Goal: Book appointment/travel/reservation

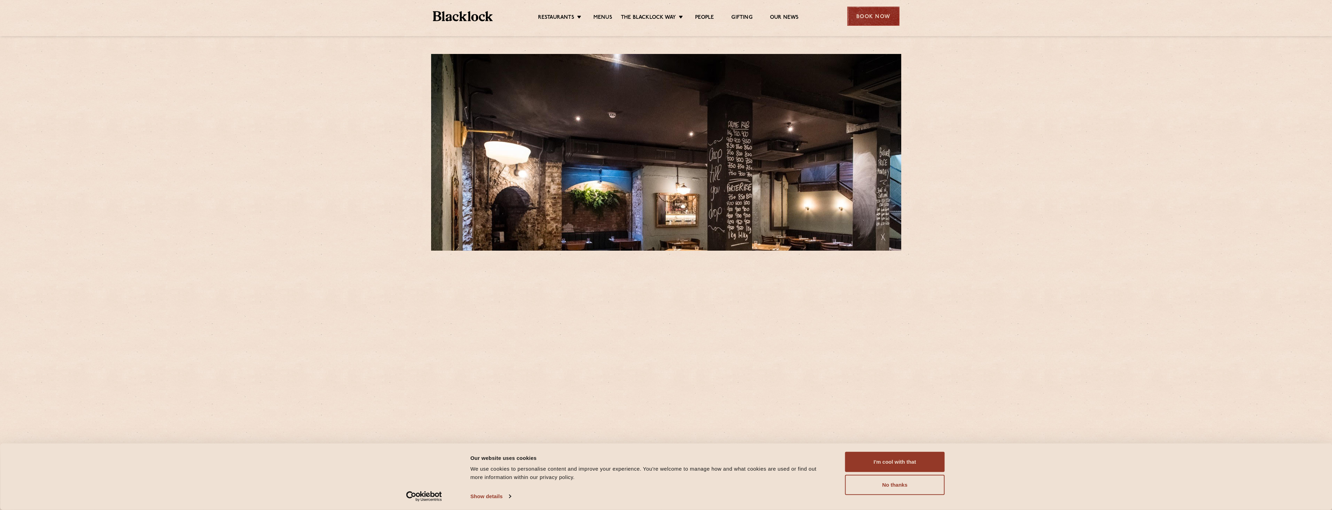
click at [867, 19] on div "Book Now" at bounding box center [874, 16] width 52 height 19
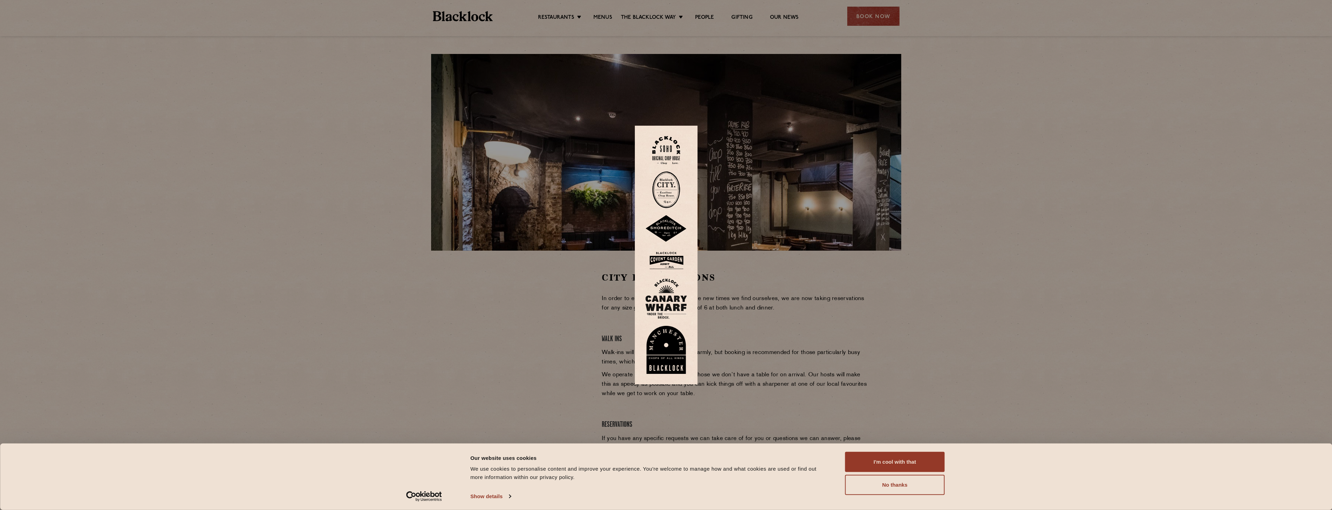
click at [676, 153] on img at bounding box center [666, 150] width 28 height 28
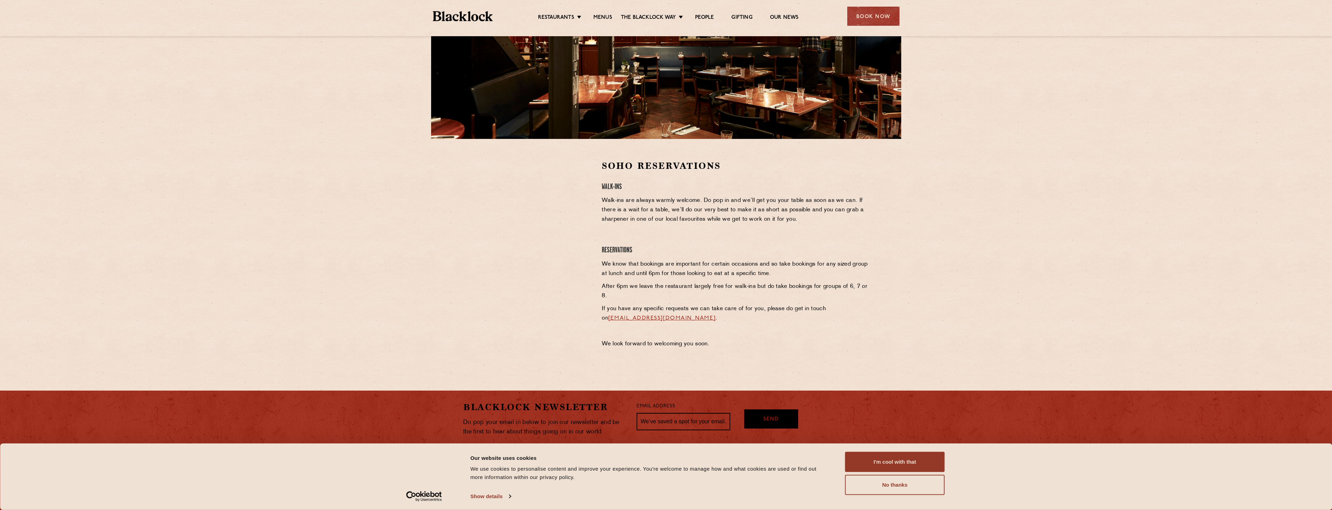
scroll to position [139, 0]
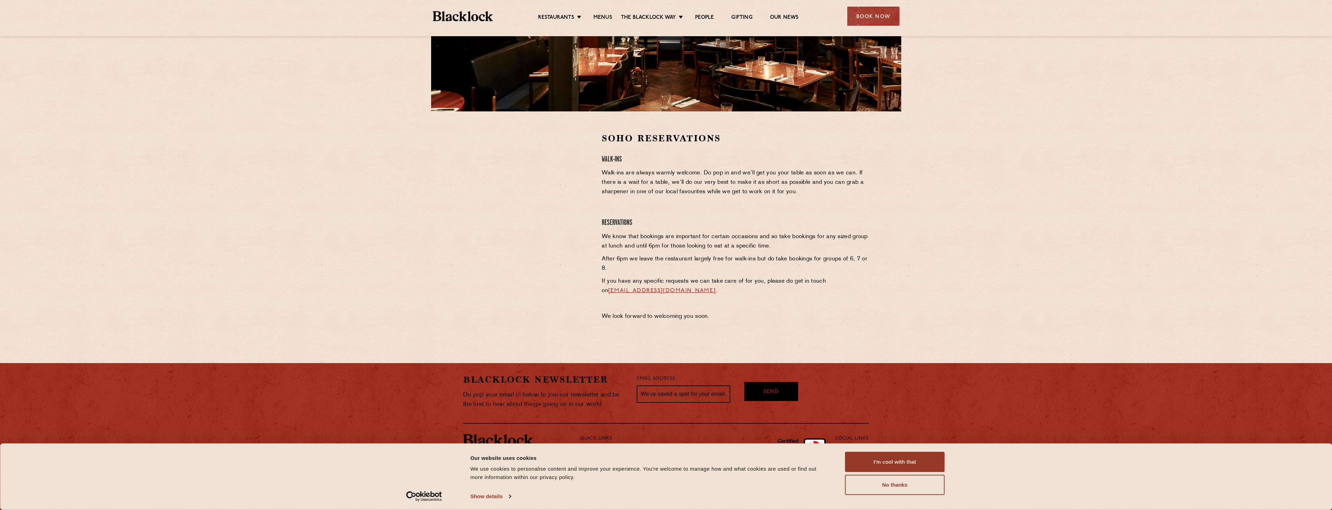
drag, startPoint x: 598, startPoint y: 160, endPoint x: 565, endPoint y: 155, distance: 34.2
click at [598, 160] on div "Soho Reservations Walk-Ins Walk-ins are always warmly welcome. Do pop in and we…" at bounding box center [736, 228] width 278 height 193
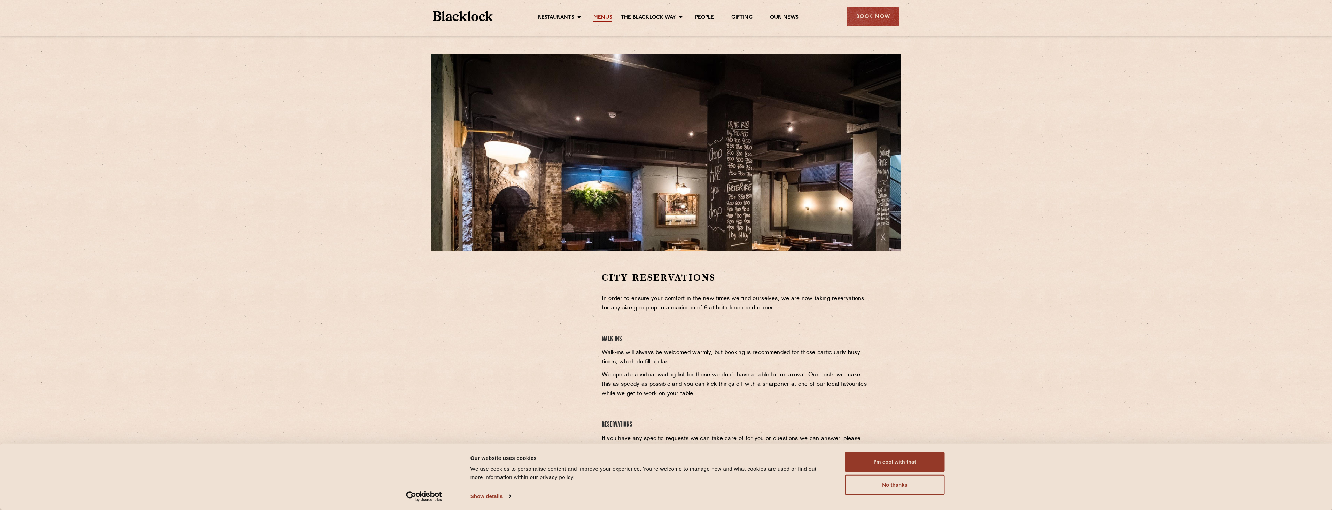
click at [611, 15] on link "Menus" at bounding box center [603, 18] width 19 height 8
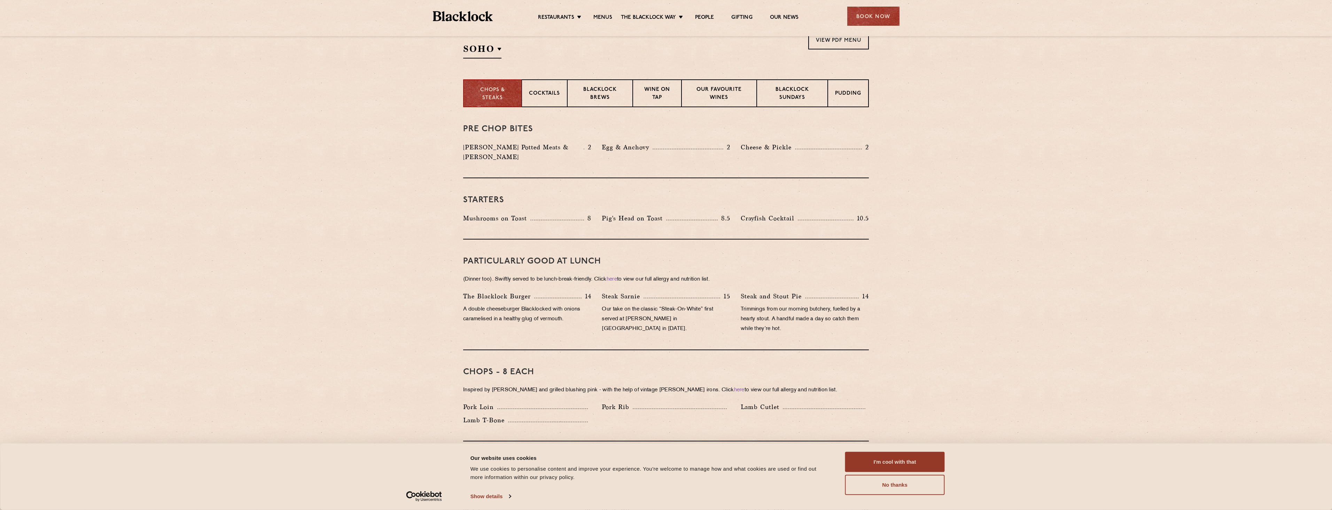
scroll to position [244, 0]
click at [806, 94] on p "Blacklock Sundays" at bounding box center [792, 93] width 56 height 16
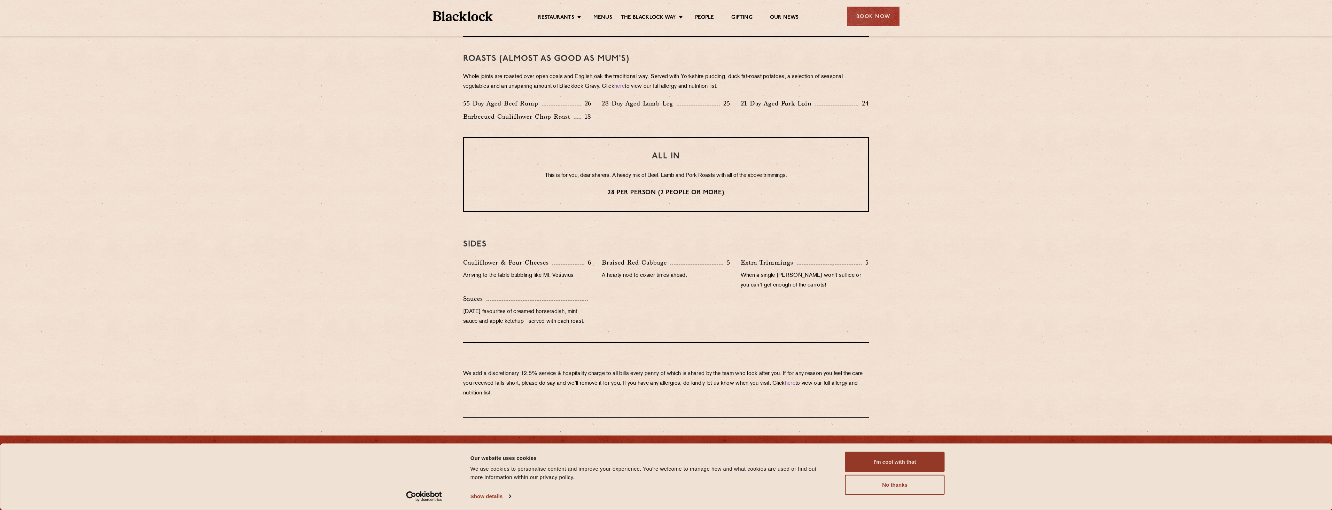
scroll to position [471, 0]
